Goal: Task Accomplishment & Management: Use online tool/utility

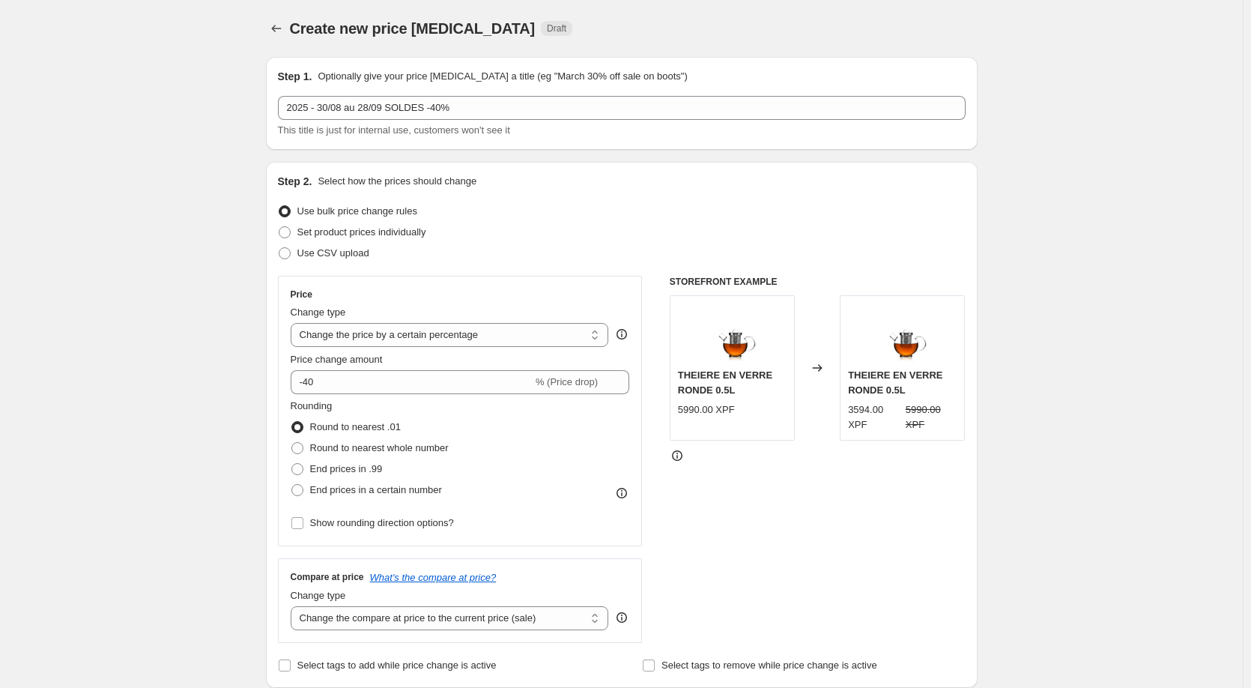
select select "percentage"
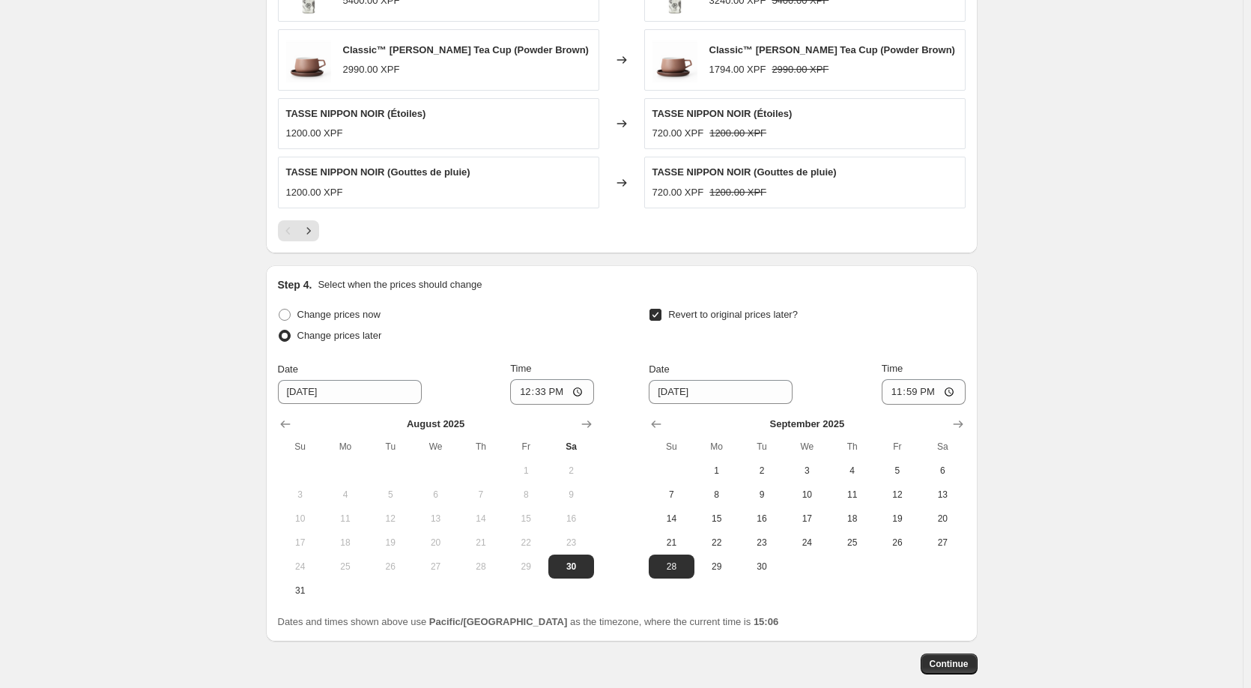
scroll to position [1038, 0]
click at [291, 317] on span at bounding box center [285, 314] width 12 height 12
click at [279, 309] on input "Change prices now" at bounding box center [279, 308] width 1 height 1
radio input "true"
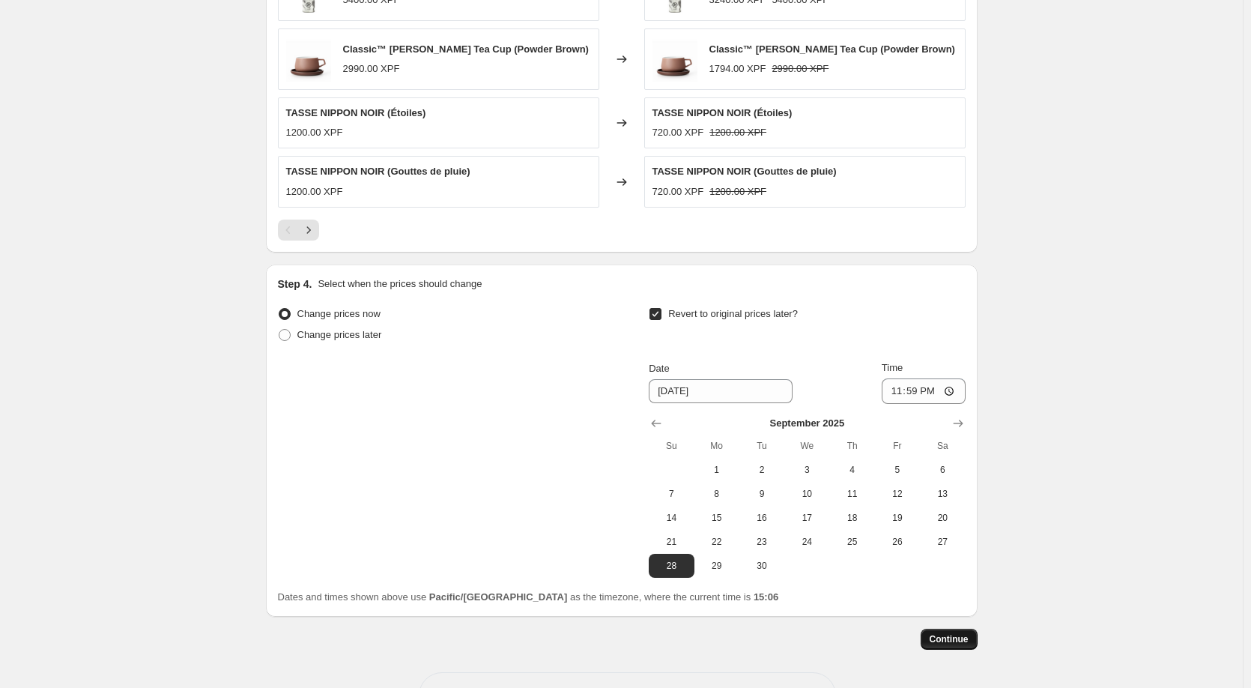
click at [942, 639] on span "Continue" at bounding box center [948, 639] width 39 height 12
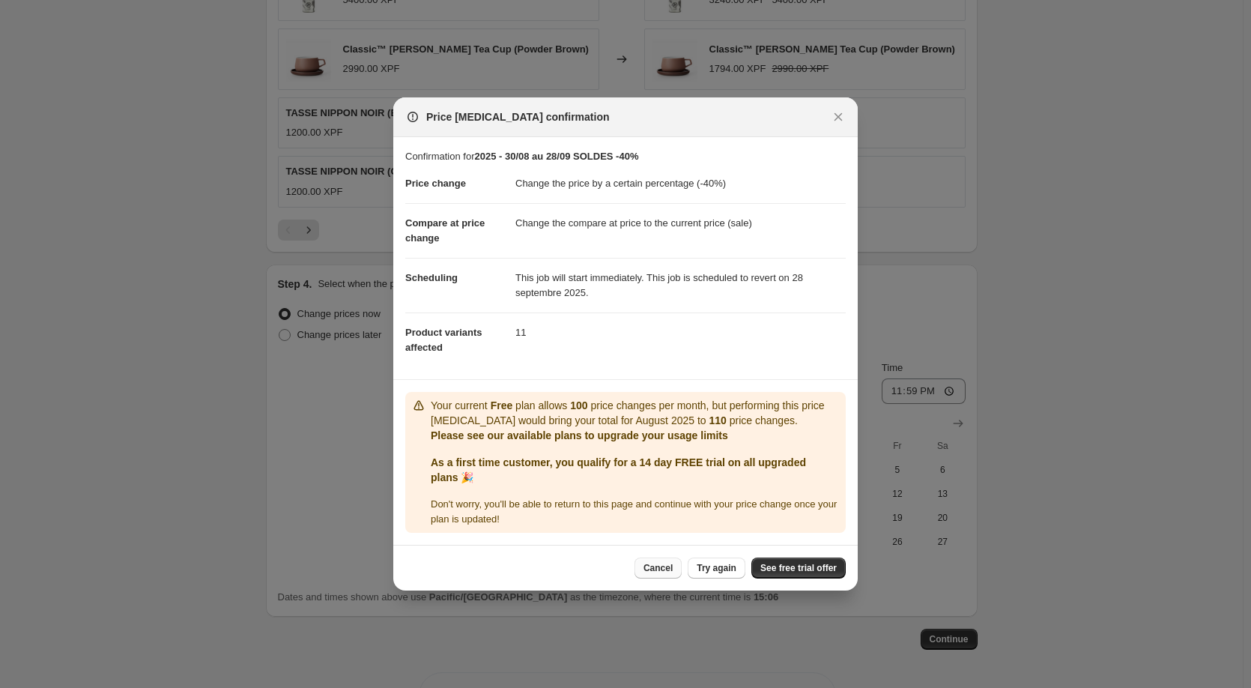
click at [670, 571] on span "Cancel" at bounding box center [657, 568] width 29 height 12
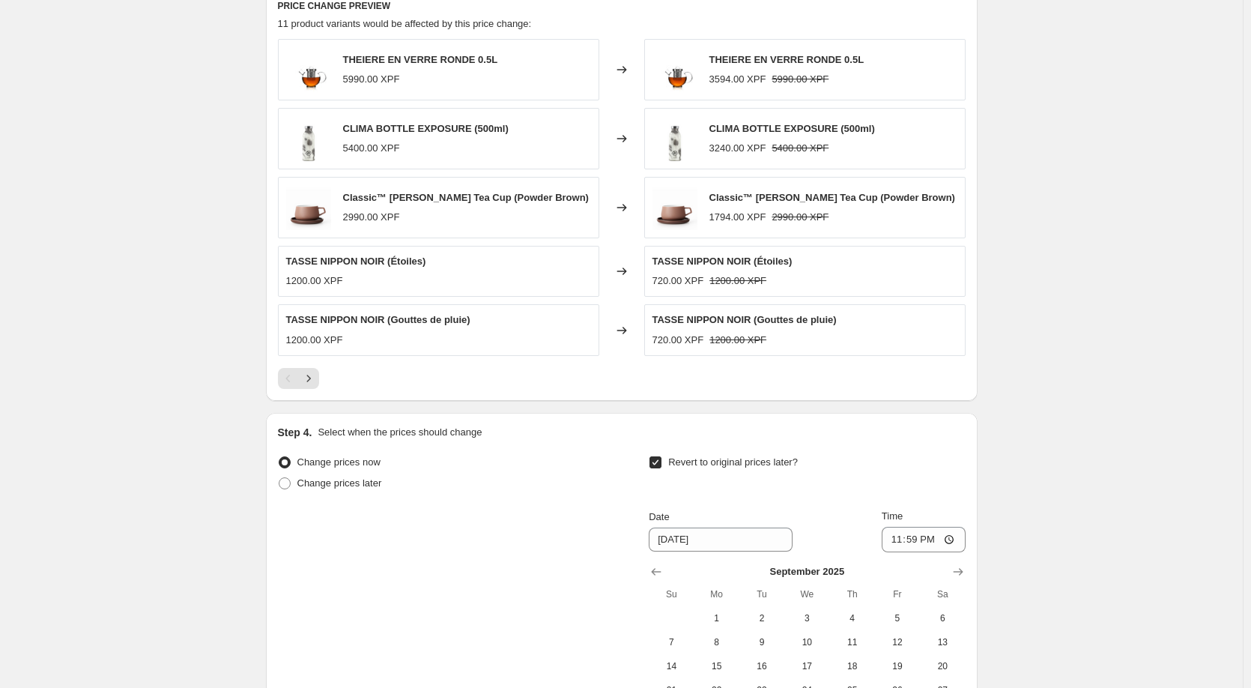
scroll to position [889, 0]
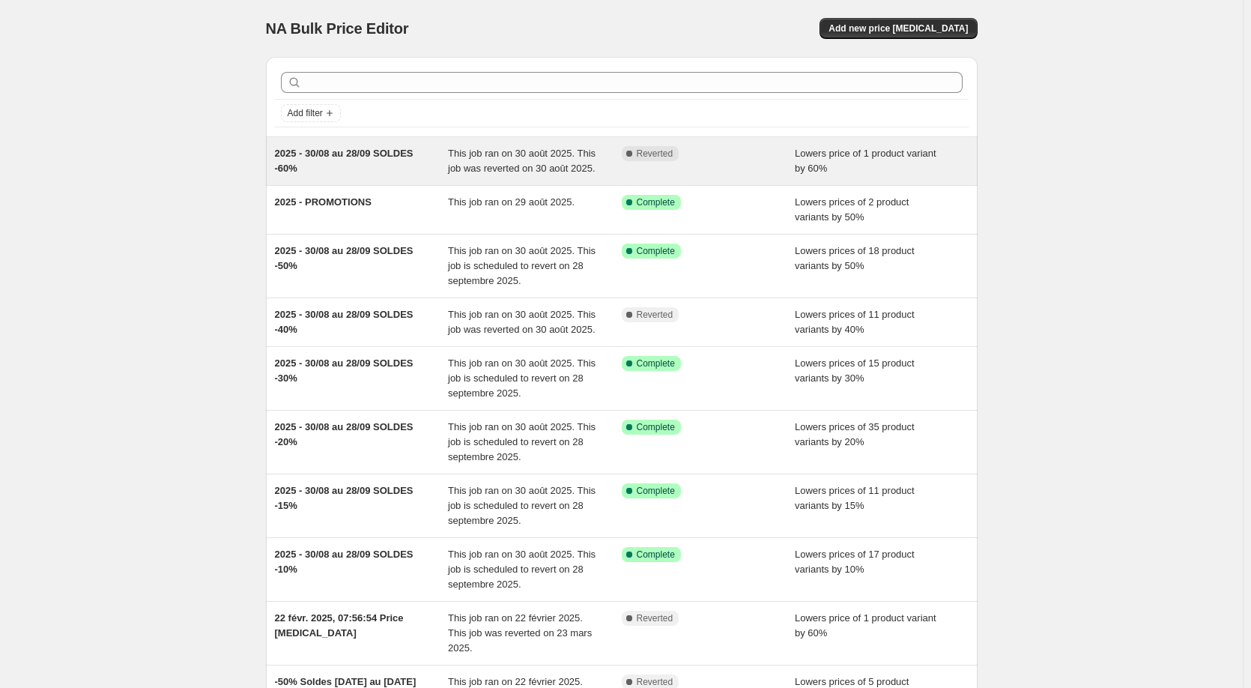
click at [373, 152] on span "2025 - 30/08 au 28/09 SOLDES -60%" at bounding box center [344, 161] width 139 height 26
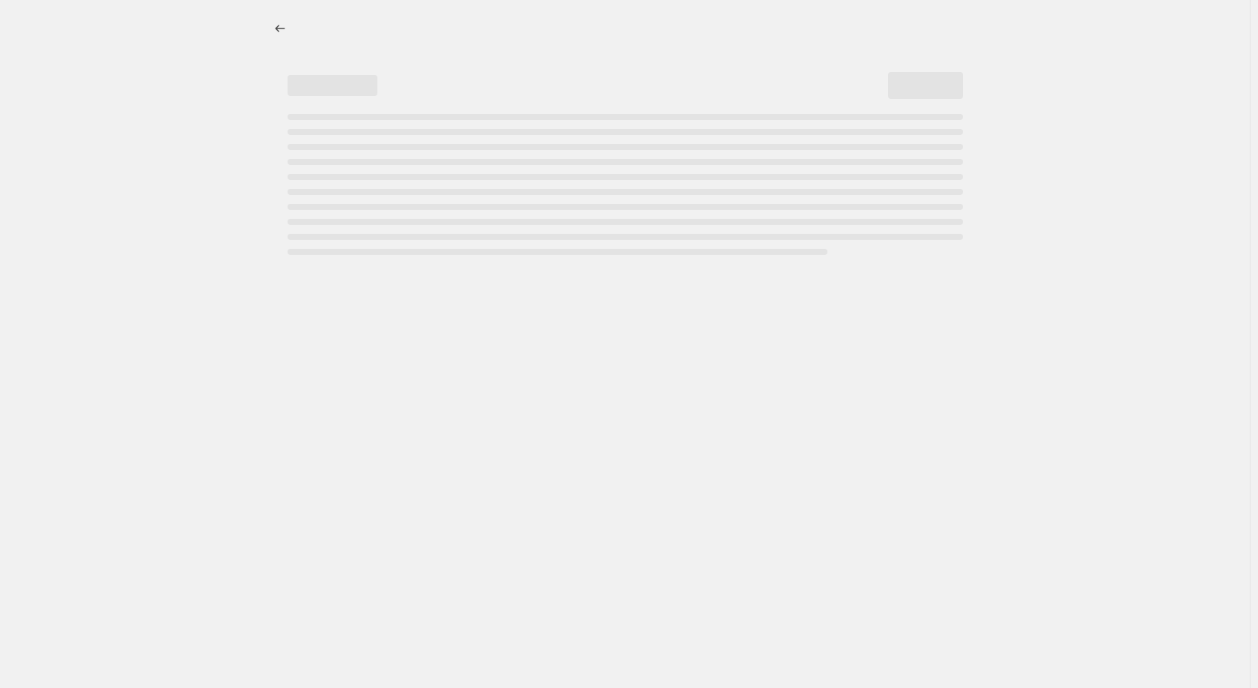
select select "percentage"
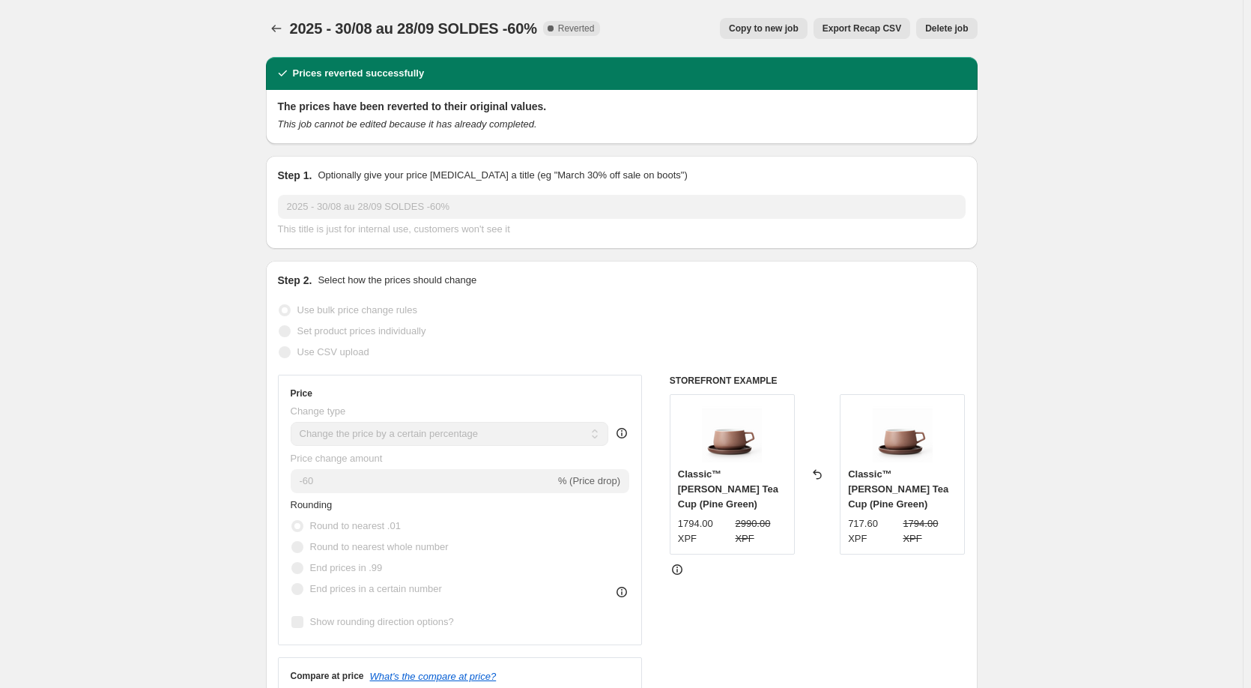
click at [788, 32] on span "Copy to new job" at bounding box center [764, 28] width 70 height 12
select select "percentage"
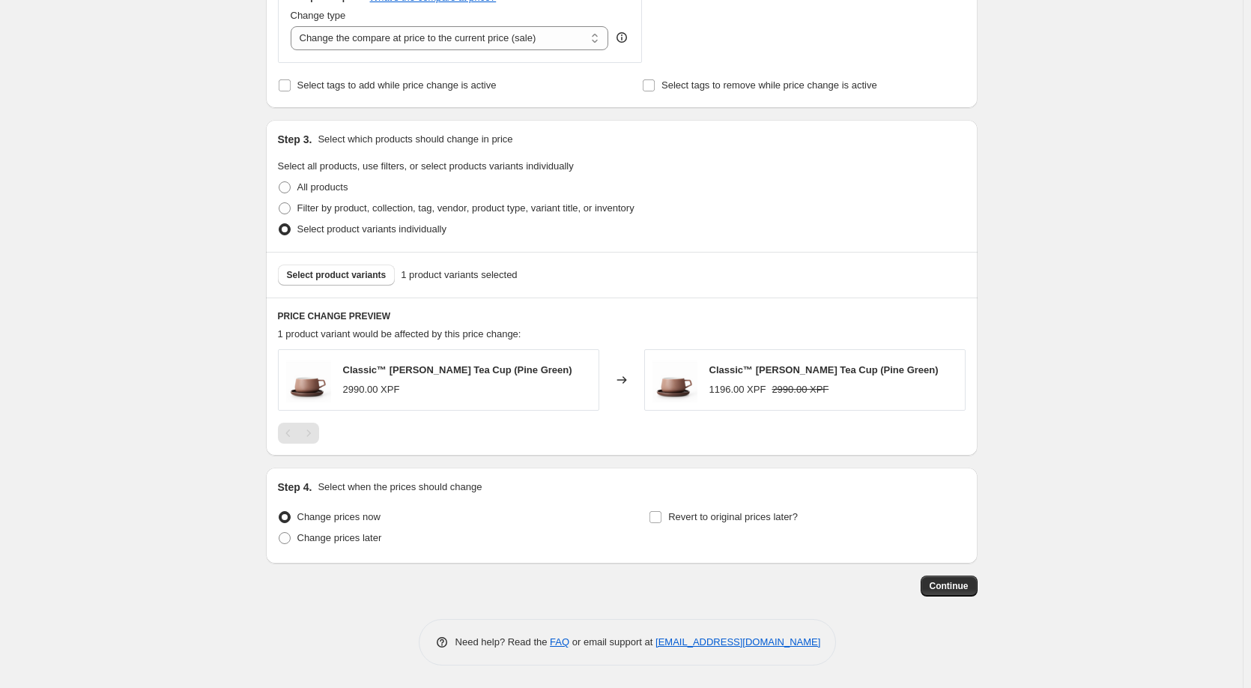
scroll to position [580, 0]
click at [333, 282] on button "Select product variants" at bounding box center [337, 274] width 118 height 21
click at [286, 538] on span at bounding box center [285, 538] width 12 height 12
click at [279, 533] on input "Change prices later" at bounding box center [279, 532] width 1 height 1
radio input "true"
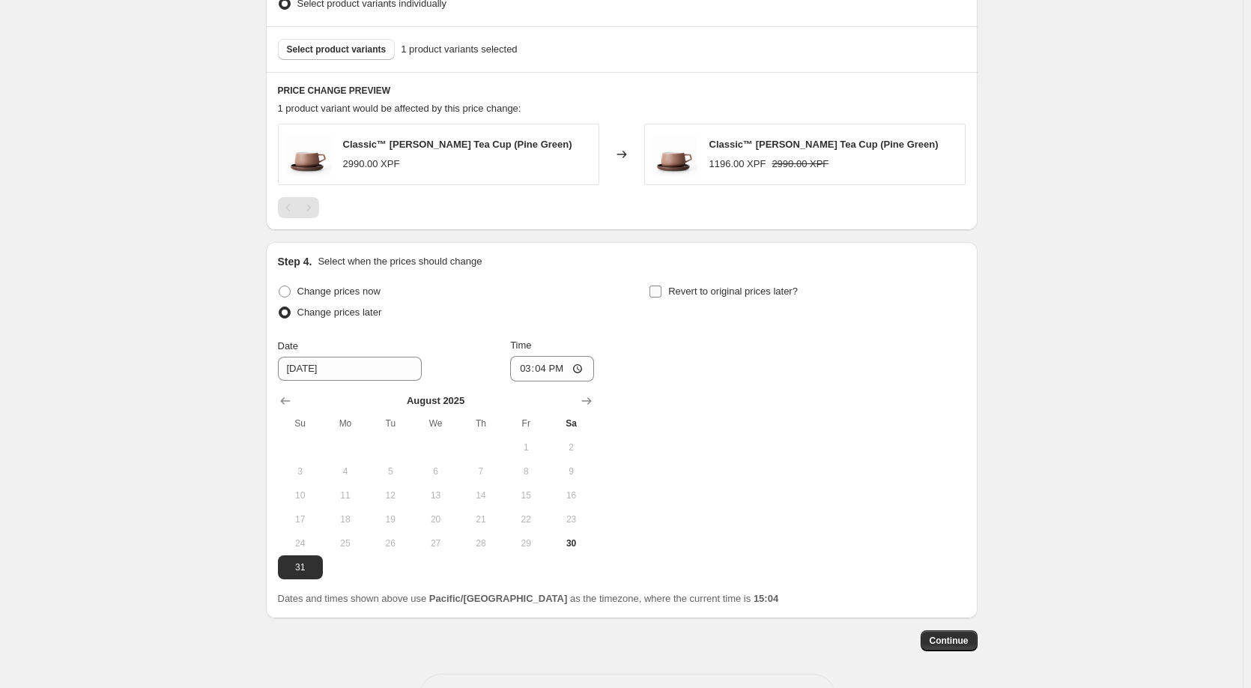
scroll to position [805, 0]
click at [661, 291] on input "Revert to original prices later?" at bounding box center [655, 291] width 12 height 12
checkbox input "true"
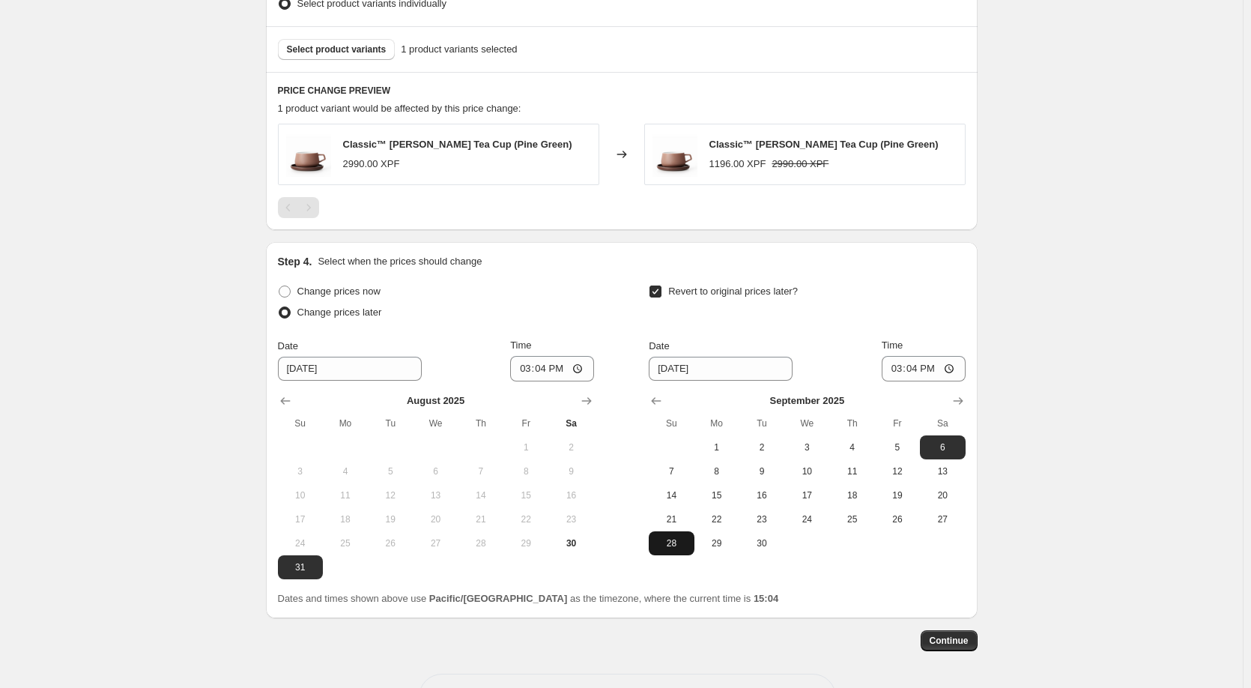
click at [665, 545] on span "28" at bounding box center [671, 543] width 33 height 12
type input "[DATE]"
click at [949, 370] on input "15:04" at bounding box center [924, 368] width 84 height 25
type input "23:59"
click at [869, 558] on div "Change prices now Change prices later Date [DATE] Time 15:[DATE] Mo Tu We Th Fr…" at bounding box center [622, 430] width 688 height 298
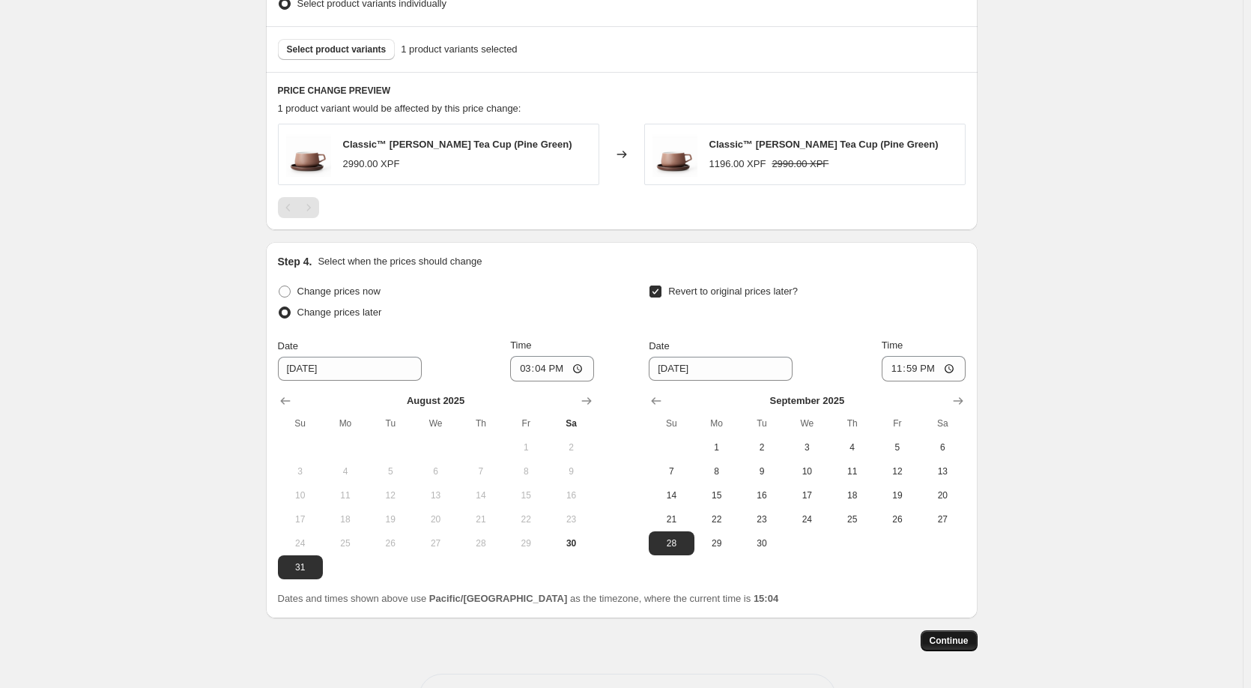
click at [947, 637] on span "Continue" at bounding box center [948, 640] width 39 height 12
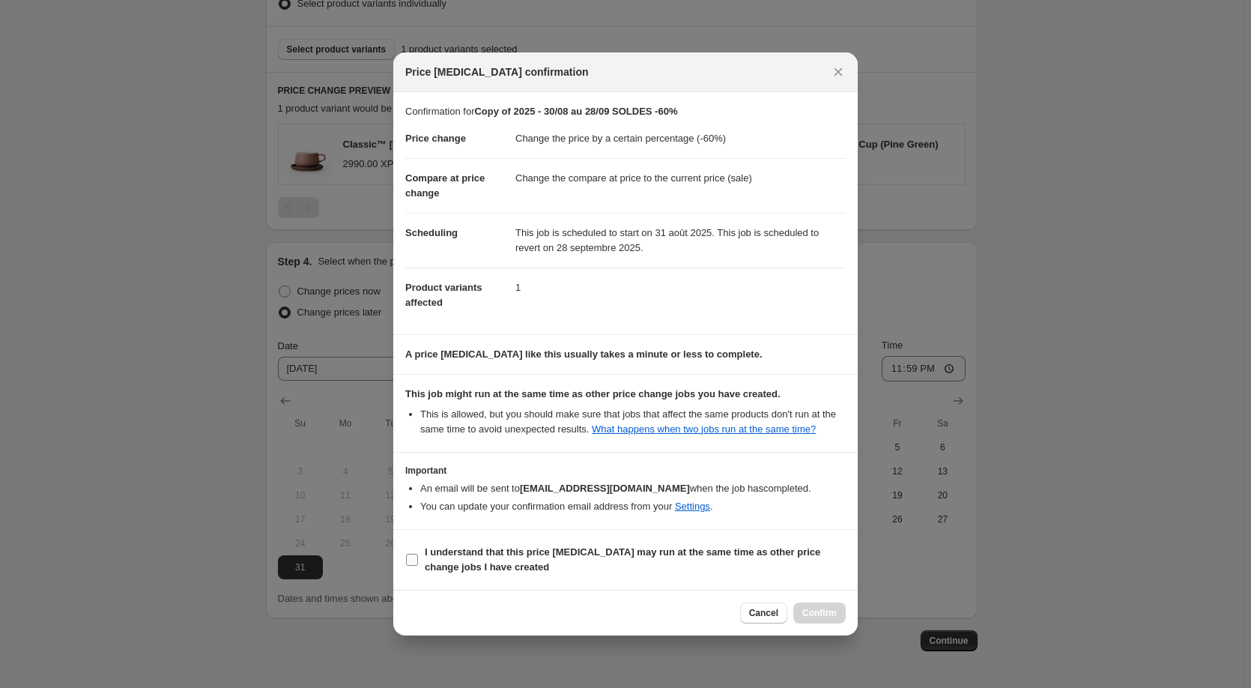
click at [413, 559] on input "I understand that this price [MEDICAL_DATA] may run at the same time as other p…" at bounding box center [412, 559] width 12 height 12
checkbox input "true"
click at [809, 612] on span "Confirm" at bounding box center [819, 613] width 34 height 12
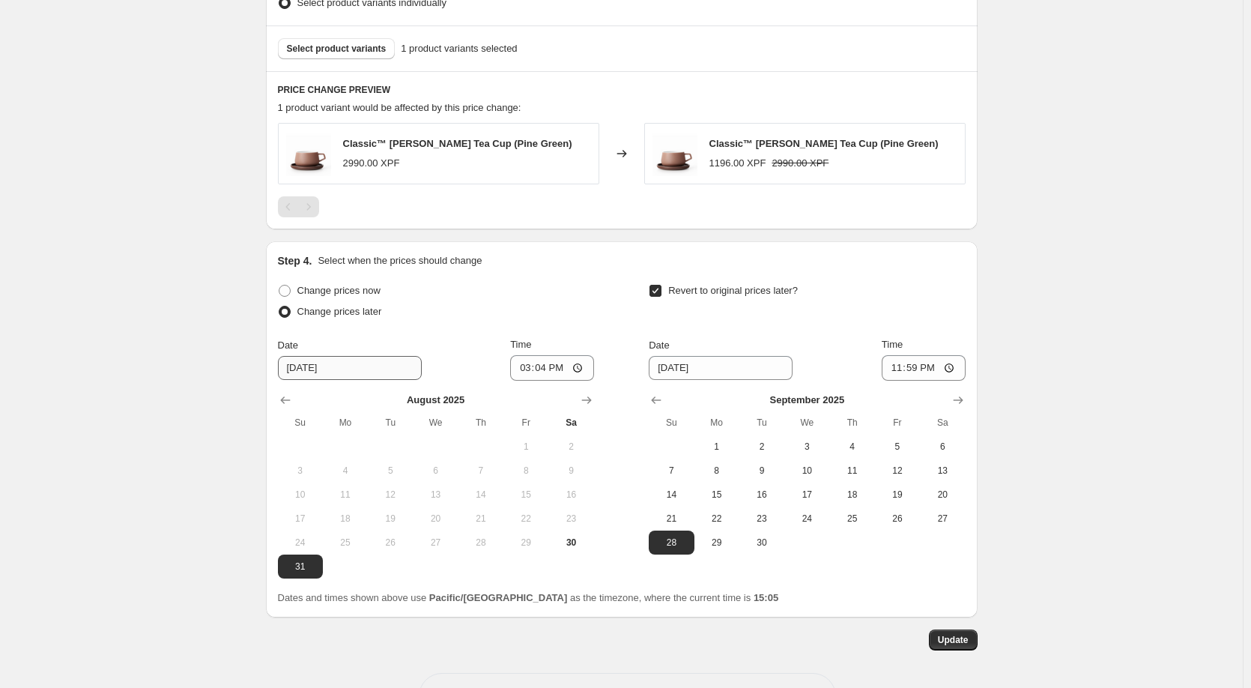
scroll to position [898, 0]
click at [351, 363] on input "[DATE]" at bounding box center [350, 367] width 144 height 24
click at [583, 543] on span "30" at bounding box center [570, 541] width 33 height 12
type input "[DATE]"
click at [580, 374] on input "15:04" at bounding box center [552, 366] width 84 height 25
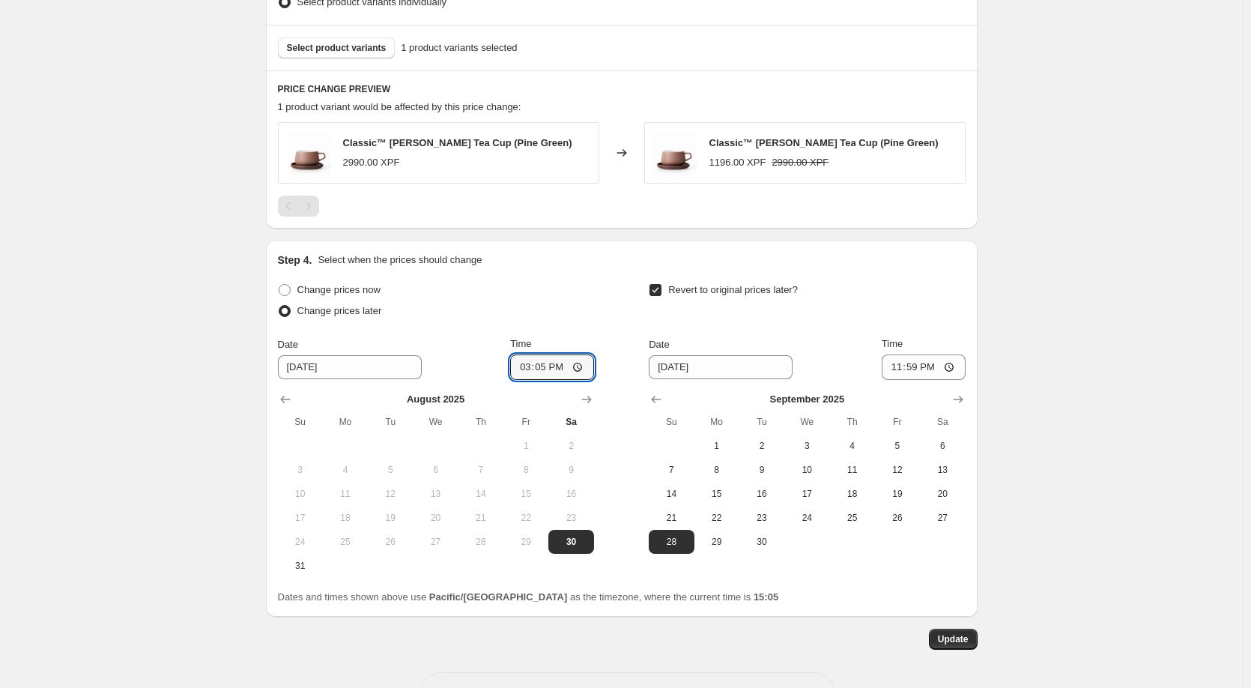
type input "15:05"
click at [760, 582] on div "Change prices now Change prices later Date [DATE] Time 15:[DATE] Mo Tu We Th Fr…" at bounding box center [622, 441] width 688 height 325
click at [945, 641] on span "Update" at bounding box center [953, 639] width 31 height 12
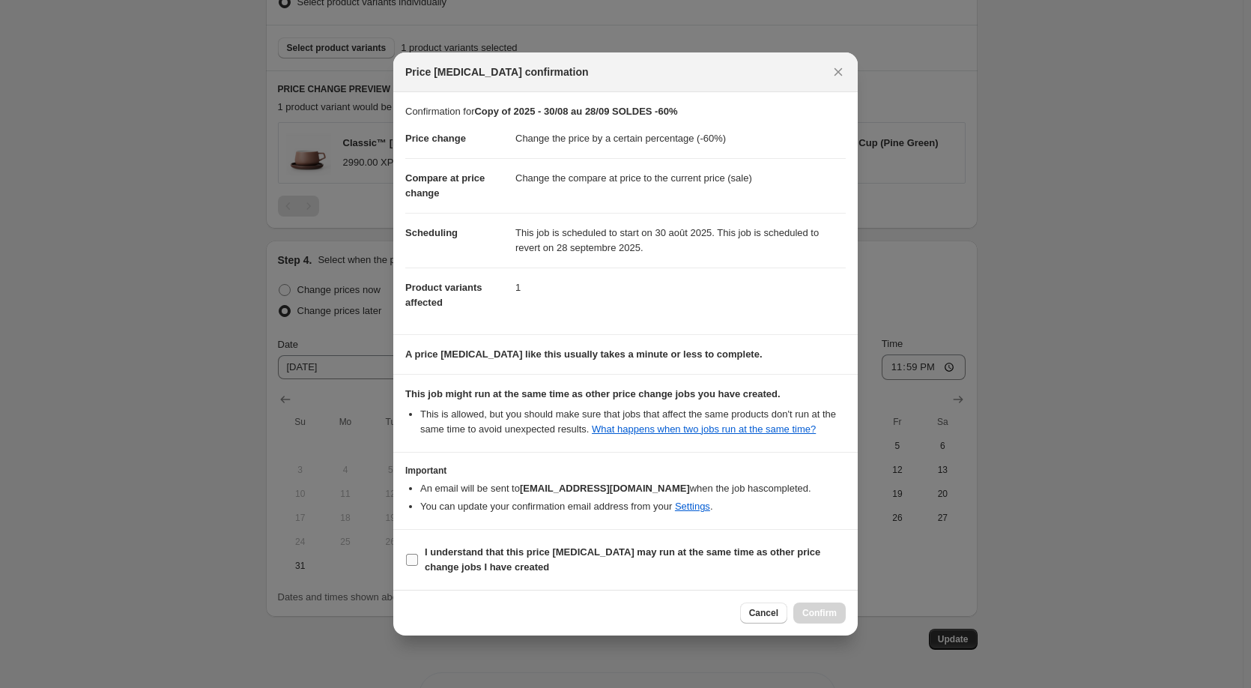
click at [412, 558] on input "I understand that this price [MEDICAL_DATA] may run at the same time as other p…" at bounding box center [412, 559] width 12 height 12
checkbox input "true"
click at [821, 618] on span "Confirm" at bounding box center [819, 613] width 34 height 12
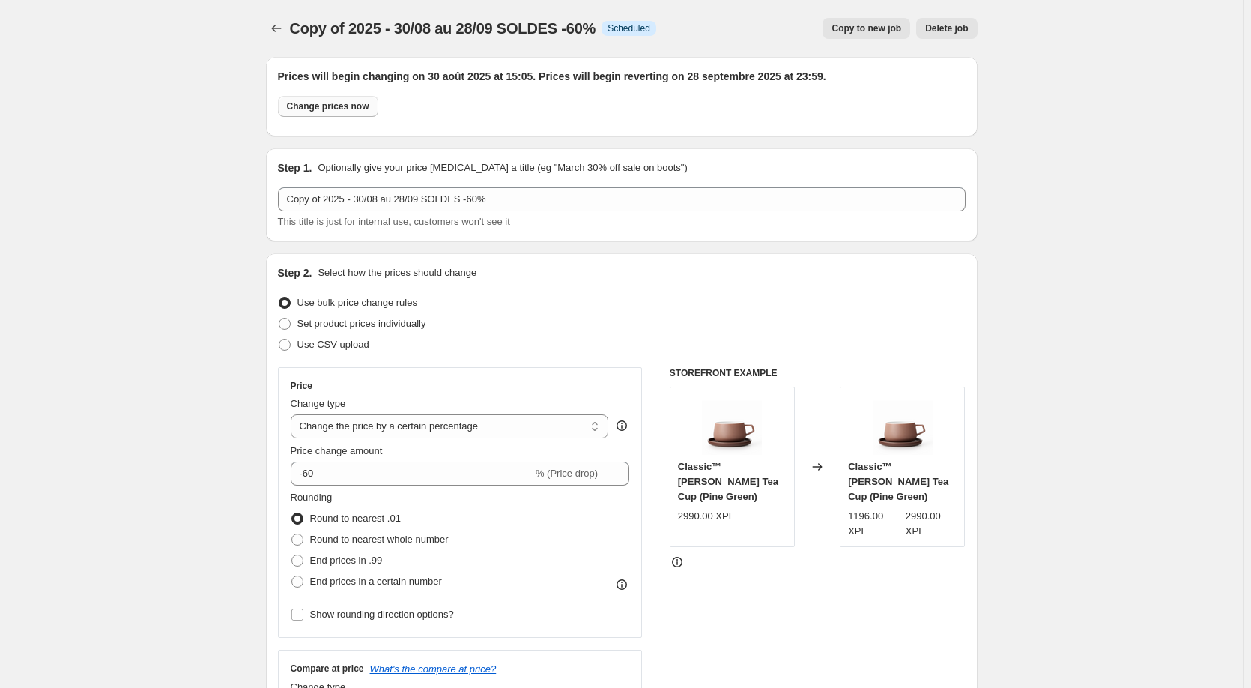
click at [315, 113] on button "Change prices now" at bounding box center [328, 106] width 100 height 21
radio input "true"
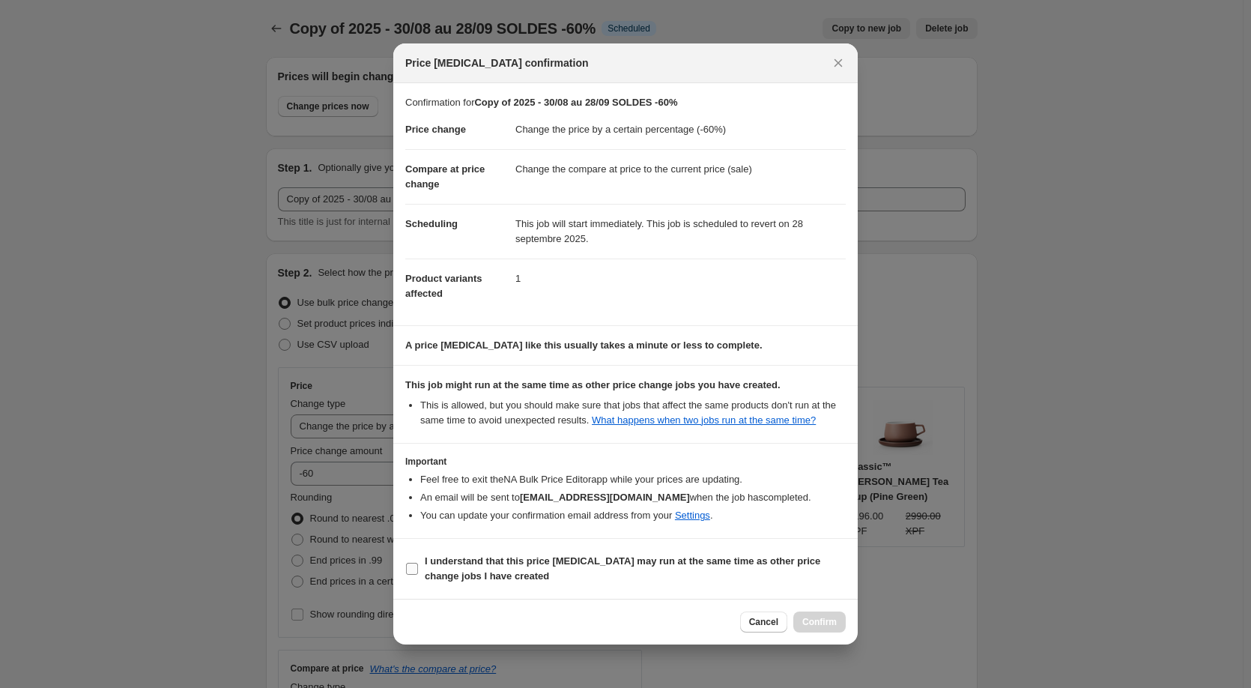
click at [413, 573] on input "I understand that this price [MEDICAL_DATA] may run at the same time as other p…" at bounding box center [412, 568] width 12 height 12
checkbox input "true"
click at [800, 628] on button "Confirm" at bounding box center [819, 621] width 52 height 21
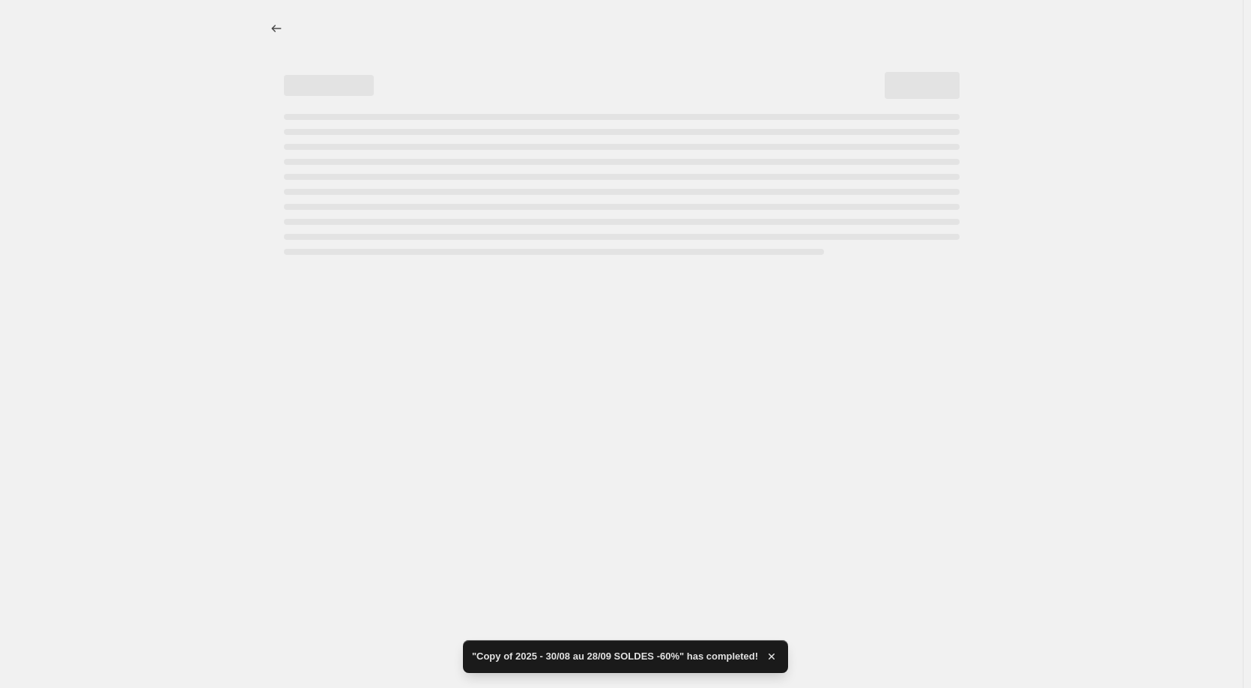
select select "percentage"
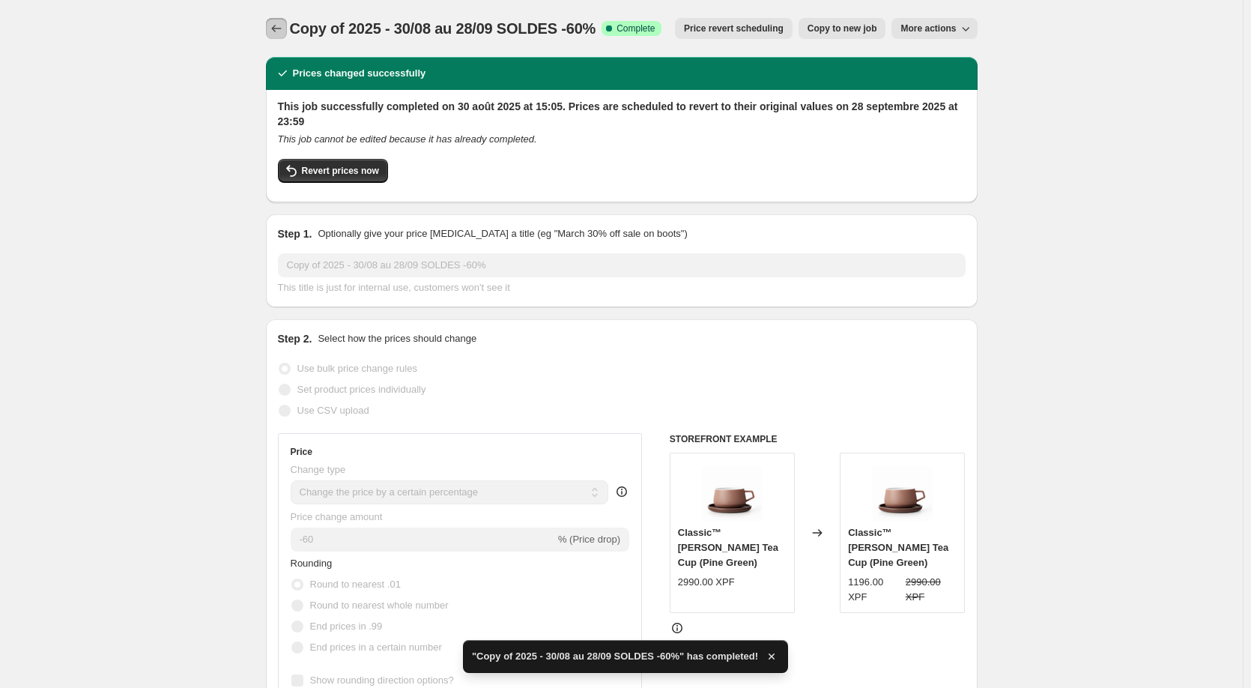
click at [282, 23] on icon "Price change jobs" at bounding box center [276, 28] width 15 height 15
